Goal: Task Accomplishment & Management: Complete application form

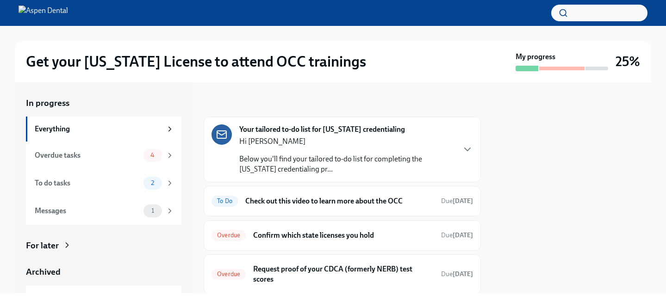
click at [291, 139] on p "Hi [PERSON_NAME]" at bounding box center [346, 142] width 215 height 10
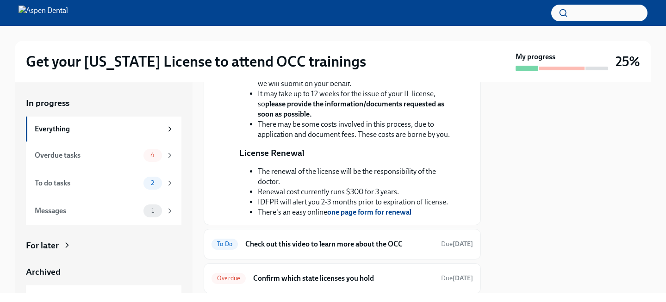
scroll to position [370, 0]
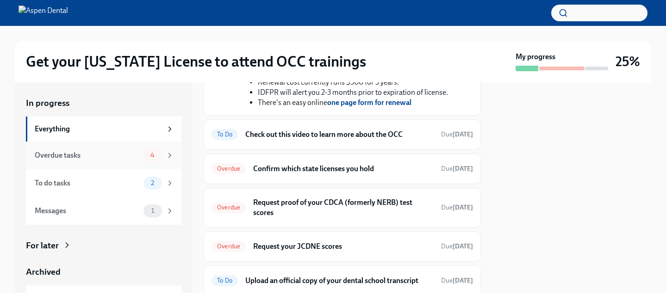
click at [137, 151] on div "Overdue tasks" at bounding box center [87, 156] width 105 height 10
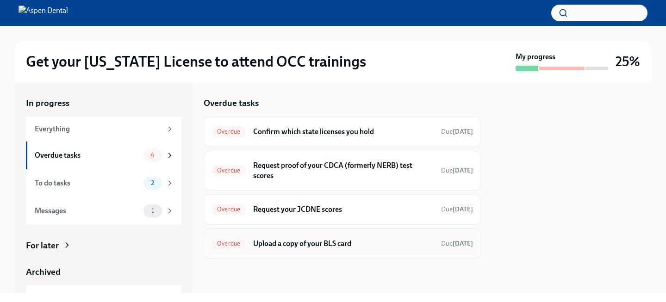
click at [298, 242] on h6 "Upload a copy of your BLS card" at bounding box center [343, 244] width 181 height 10
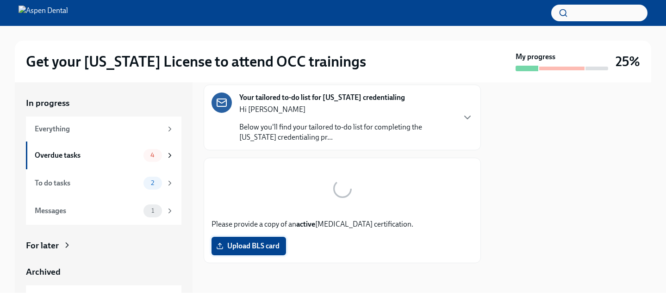
click at [257, 251] on label "Upload BLS card" at bounding box center [249, 246] width 75 height 19
click at [0, 0] on input "Upload BLS card" at bounding box center [0, 0] width 0 height 0
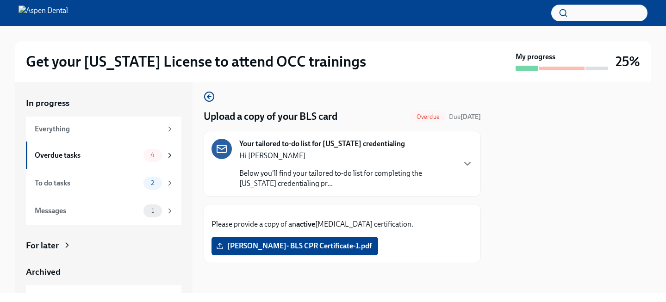
scroll to position [77, 0]
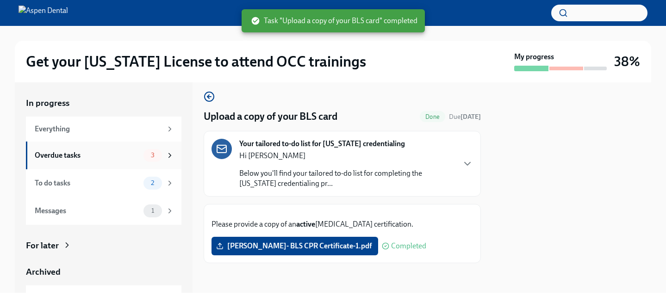
click at [134, 155] on div "Overdue tasks" at bounding box center [87, 156] width 105 height 10
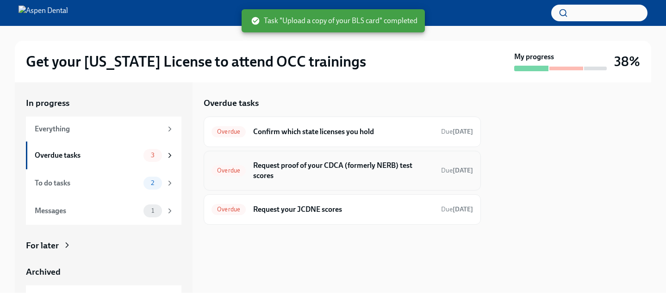
click at [300, 172] on h6 "Request proof of your CDCA (formerly NERB) test scores" at bounding box center [343, 171] width 181 height 20
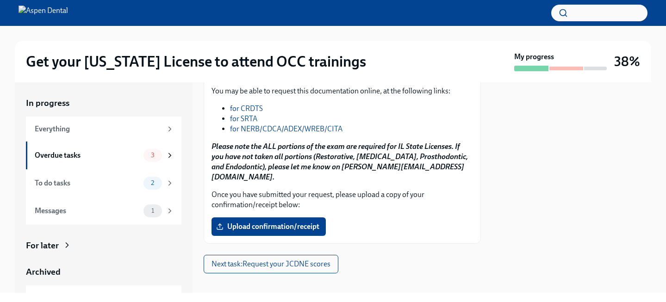
click at [255, 133] on link "for NERB/CDCA/ADEX/WREB/CITA" at bounding box center [286, 129] width 113 height 9
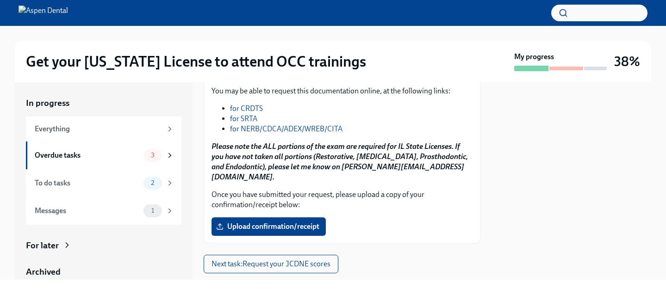
drag, startPoint x: 283, startPoint y: 145, endPoint x: 211, endPoint y: 115, distance: 77.2
click at [212, 79] on p "[US_STATE] Dental Board (IDFPR) State of [US_STATE] Division of Professional Re…" at bounding box center [343, 58] width 262 height 41
copy strong "[US_STATE] Dental Board (IDFPR) State of [US_STATE] Division of Professional Re…"
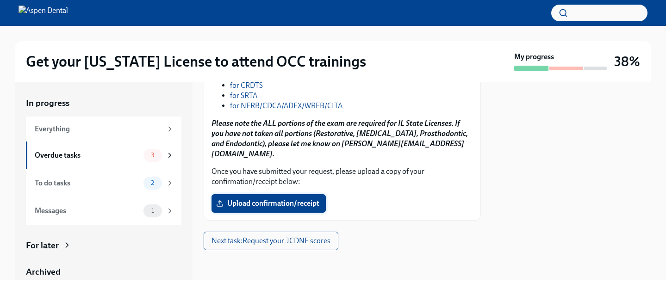
scroll to position [314, 0]
click at [282, 201] on span "Upload confirmation/receipt" at bounding box center [268, 203] width 101 height 9
click at [0, 0] on input "Upload confirmation/receipt" at bounding box center [0, 0] width 0 height 0
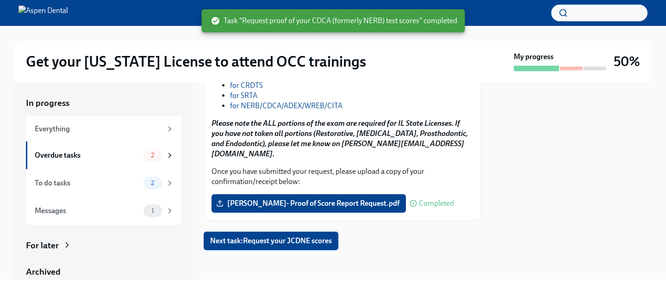
click at [319, 240] on span "Next task : Request your JCDNE scores" at bounding box center [271, 241] width 122 height 9
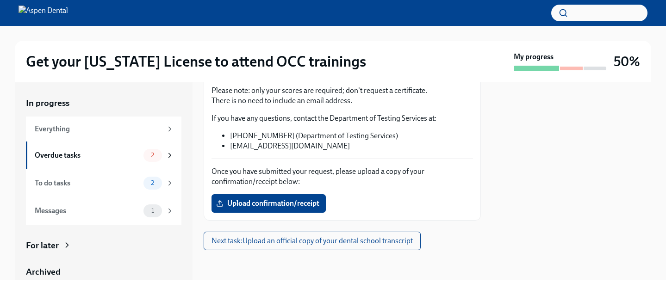
scroll to position [178, 0]
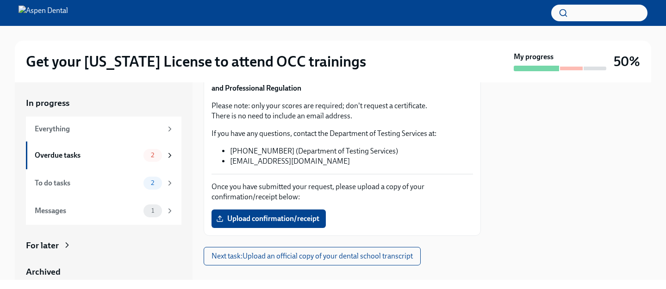
click at [256, 94] on p "Ask the JCNDE to send your test scores to the [US_STATE] Department of Financia…" at bounding box center [343, 83] width 262 height 20
copy p "JCNDE"
drag, startPoint x: 355, startPoint y: 151, endPoint x: 363, endPoint y: 160, distance: 12.2
click at [363, 94] on p "Ask the JCNDE to send your test scores to the [US_STATE] Department of Financia…" at bounding box center [343, 83] width 262 height 20
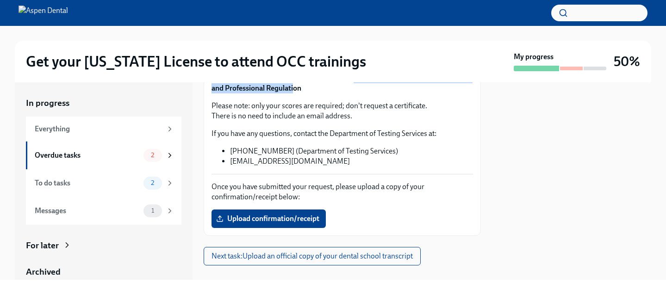
copy strong "[US_STATE] Department of Financial and Professional Regulation"
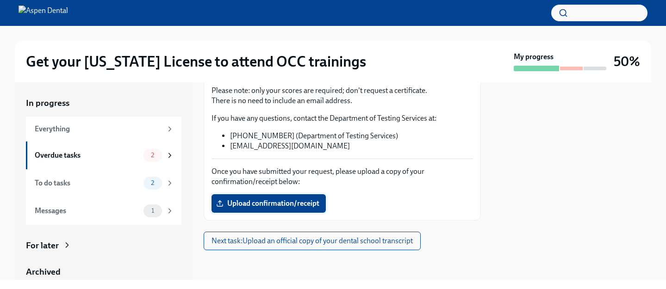
scroll to position [265, 0]
click at [268, 203] on span "Upload confirmation/receipt" at bounding box center [268, 203] width 101 height 9
click at [0, 0] on input "Upload confirmation/receipt" at bounding box center [0, 0] width 0 height 0
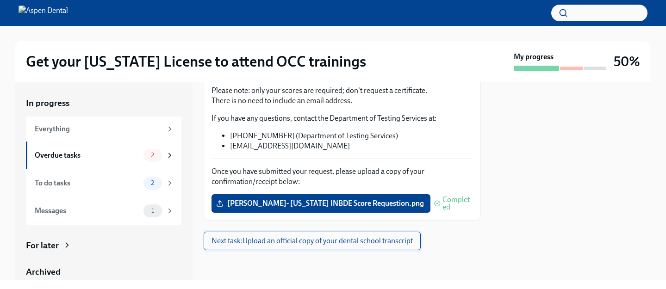
click at [312, 239] on span "Next task : Upload an official copy of your dental school transcript" at bounding box center [312, 241] width 201 height 9
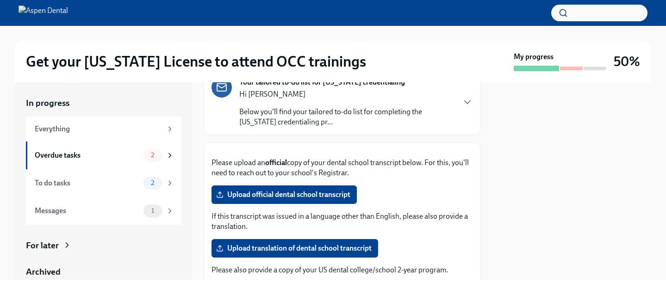
scroll to position [156, 0]
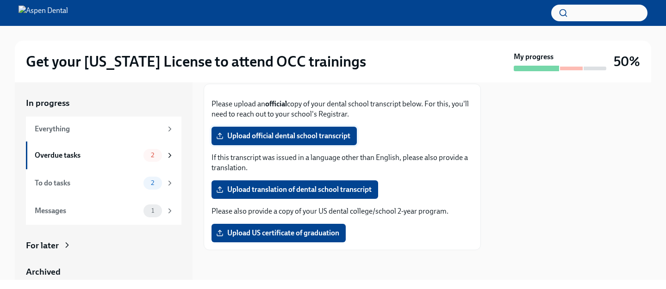
click at [274, 141] on span "Upload official dental school transcript" at bounding box center [284, 136] width 132 height 9
click at [0, 0] on input "Upload official dental school transcript" at bounding box center [0, 0] width 0 height 0
click at [332, 237] on span "Upload US certificate of graduation" at bounding box center [278, 233] width 121 height 9
click at [0, 0] on input "Upload US certificate of graduation" at bounding box center [0, 0] width 0 height 0
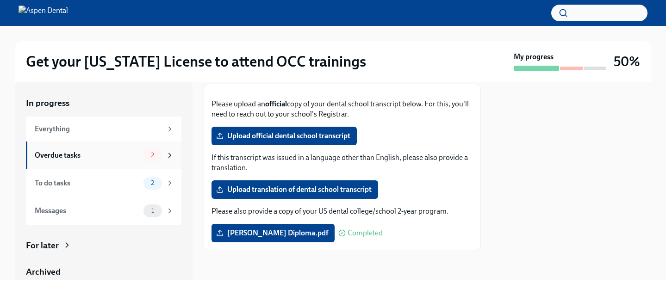
click at [173, 155] on icon at bounding box center [170, 155] width 8 height 8
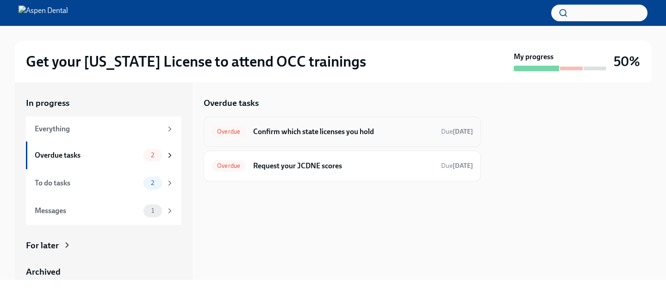
click at [312, 131] on h6 "Confirm which state licenses you hold" at bounding box center [343, 132] width 181 height 10
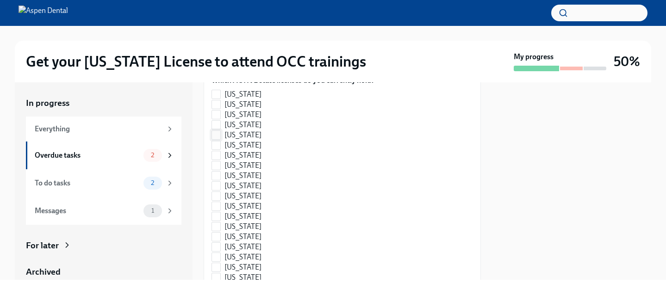
scroll to position [170, 0]
click at [228, 171] on span "[US_STATE]" at bounding box center [243, 166] width 37 height 10
click at [220, 170] on input "[US_STATE]" at bounding box center [216, 166] width 8 height 8
checkbox input "true"
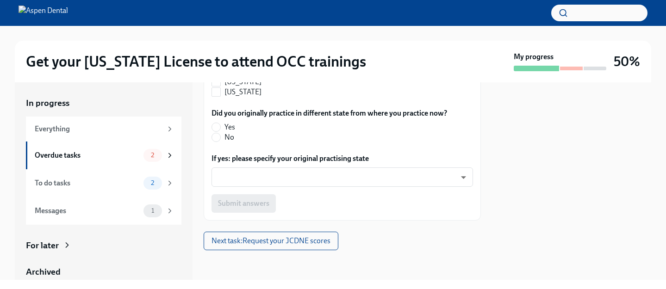
scroll to position [669, 0]
click at [222, 143] on label "No" at bounding box center [326, 137] width 228 height 10
click at [220, 142] on input "No" at bounding box center [216, 137] width 8 height 8
radio input "true"
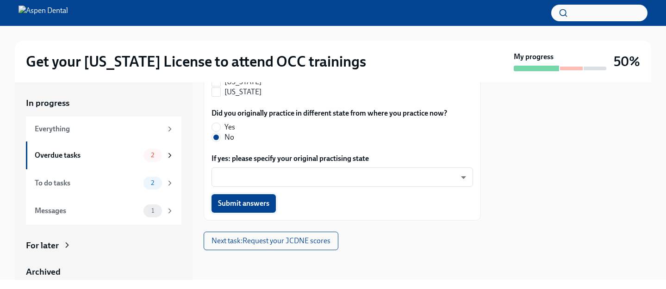
click at [230, 208] on span "Submit answers" at bounding box center [243, 203] width 51 height 9
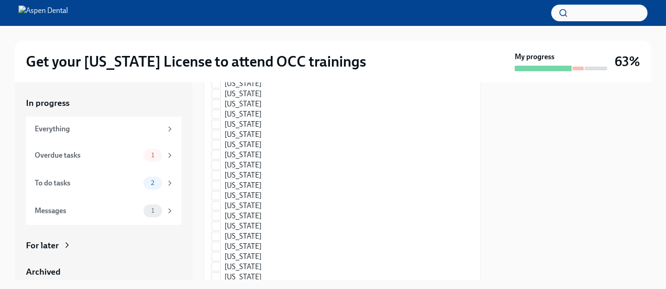
scroll to position [459, 0]
click at [158, 127] on div "Everything" at bounding box center [98, 129] width 127 height 10
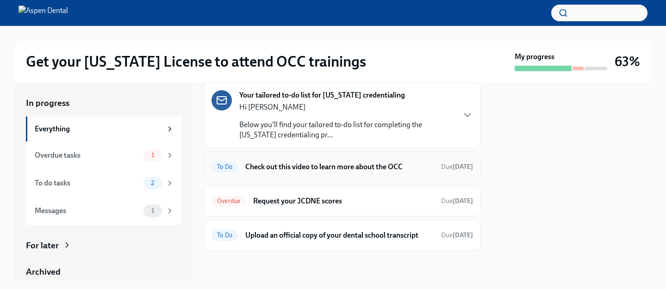
click at [235, 172] on div "To Do Check out this video to learn more about the OCC Due [DATE]" at bounding box center [343, 167] width 262 height 15
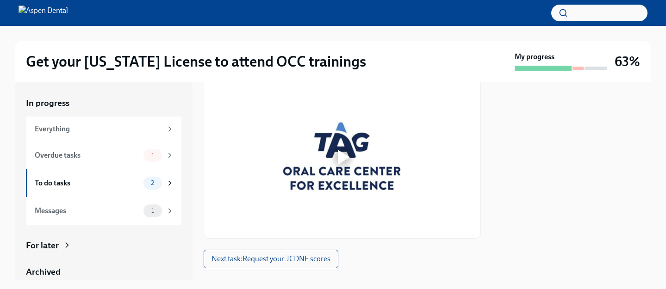
scroll to position [144, 0]
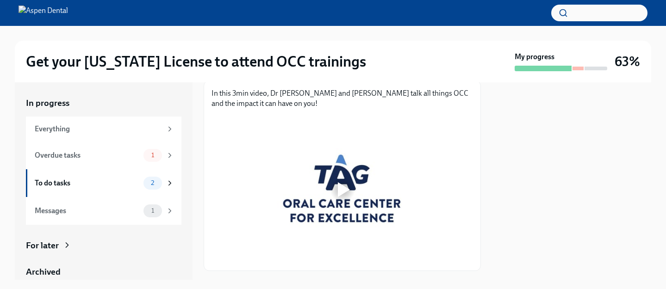
click at [334, 200] on div at bounding box center [343, 190] width 30 height 30
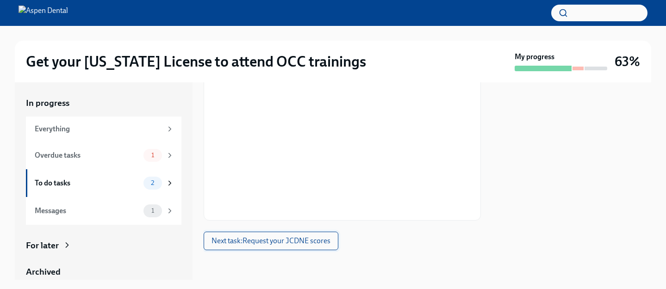
scroll to position [194, 0]
click at [250, 243] on span "Next task : Request your JCDNE scores" at bounding box center [271, 241] width 119 height 9
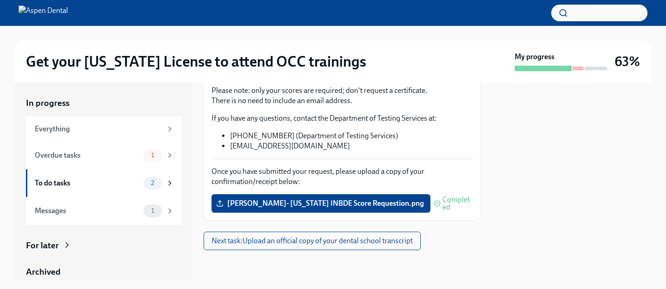
scroll to position [265, 0]
click at [158, 180] on span "2" at bounding box center [152, 183] width 14 height 7
